Goal: Information Seeking & Learning: Understand process/instructions

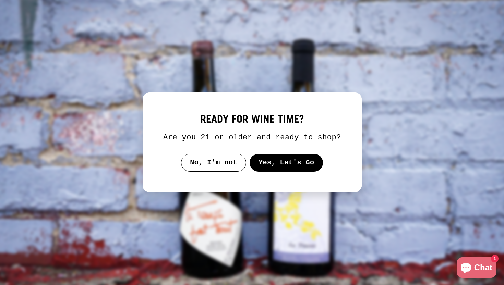
click at [280, 171] on button "Yes, Let's Go" at bounding box center [286, 163] width 74 height 18
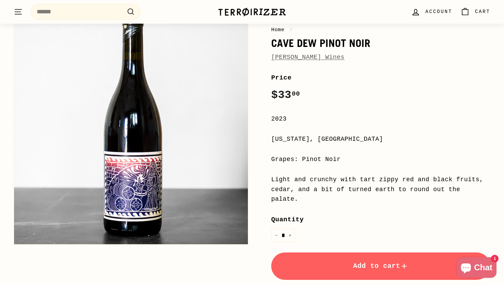
scroll to position [65, 0]
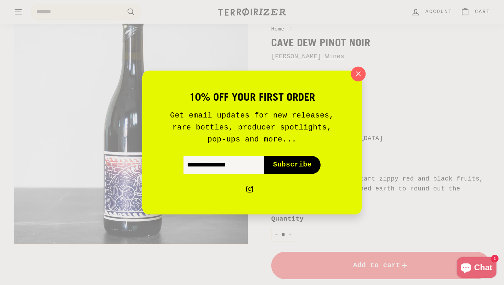
click at [360, 74] on icon "button" at bounding box center [358, 74] width 10 height 10
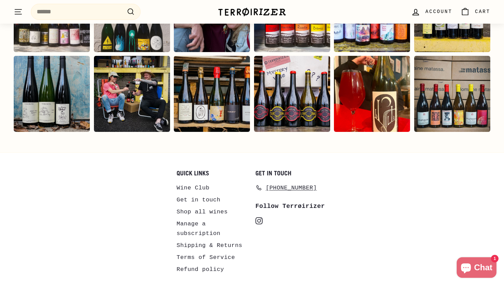
scroll to position [1533, 0]
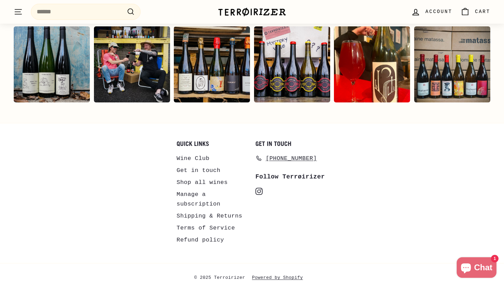
click at [190, 165] on link "Get in touch" at bounding box center [199, 171] width 44 height 12
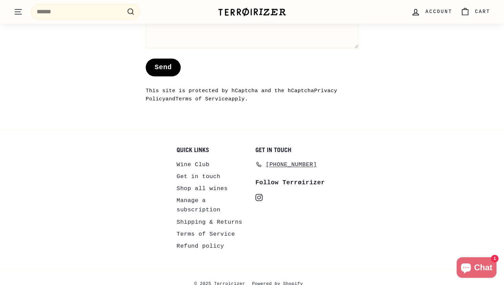
scroll to position [662, 0]
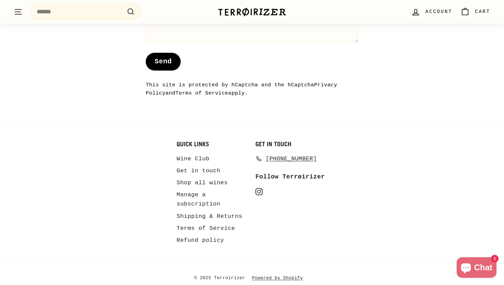
click at [188, 223] on link "Shipping & Returns" at bounding box center [210, 217] width 66 height 12
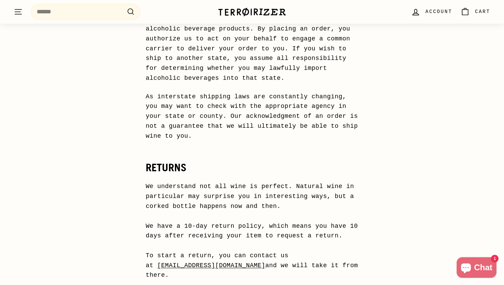
scroll to position [368, 0]
